Goal: Task Accomplishment & Management: Manage account settings

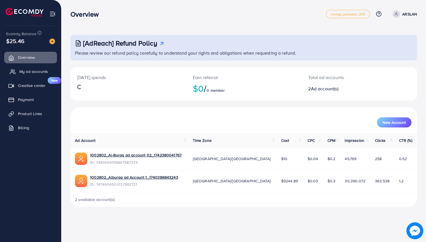
click at [37, 70] on span "My ad accounts" at bounding box center [33, 72] width 29 height 6
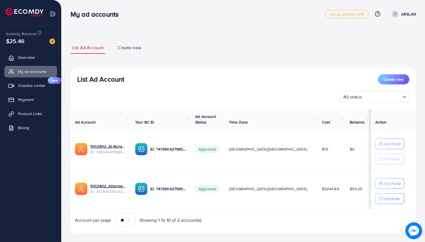
click at [310, 57] on div "List Ad Account Create new List Ad Account Create new All status Loading... Ad …" at bounding box center [244, 138] width 346 height 192
